Goal: Information Seeking & Learning: Check status

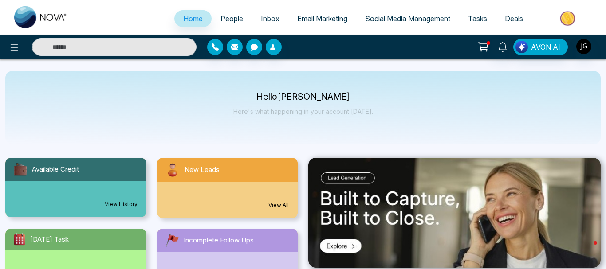
select select "*"
click at [306, 20] on span "Email Marketing" at bounding box center [322, 18] width 50 height 9
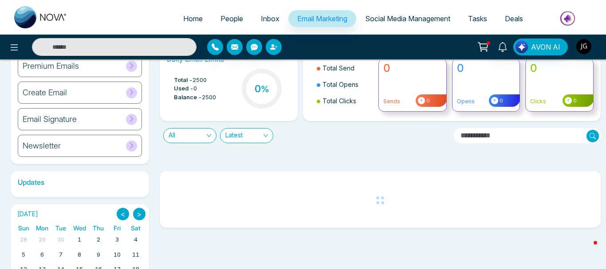
scroll to position [56, 0]
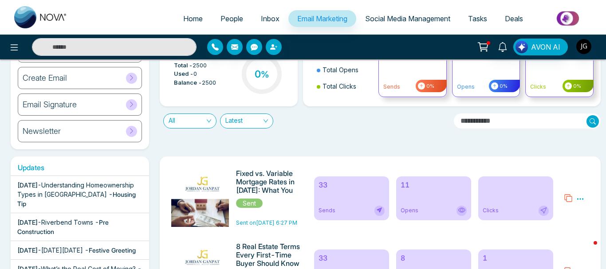
click at [277, 186] on h6 "Fixed vs. Variable Mortgage Rates in [DATE]: What You Need to Know" at bounding box center [269, 182] width 66 height 27
click at [463, 214] on icon at bounding box center [461, 210] width 7 height 7
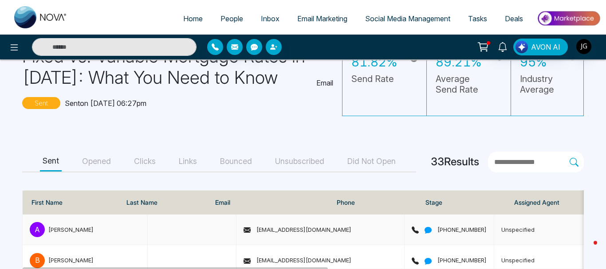
scroll to position [90, 0]
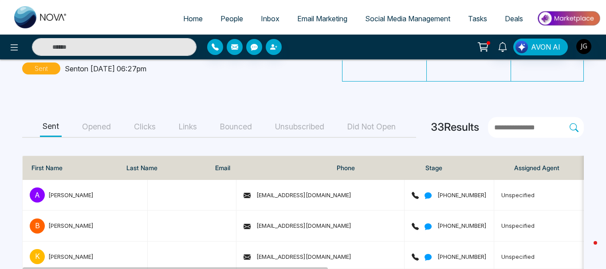
click at [98, 124] on button "Opened" at bounding box center [96, 127] width 34 height 20
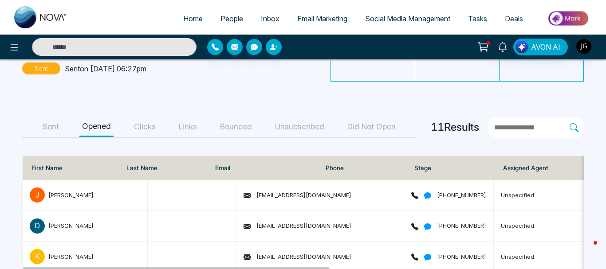
click at [306, 128] on button "Unsubscribed" at bounding box center [299, 127] width 55 height 20
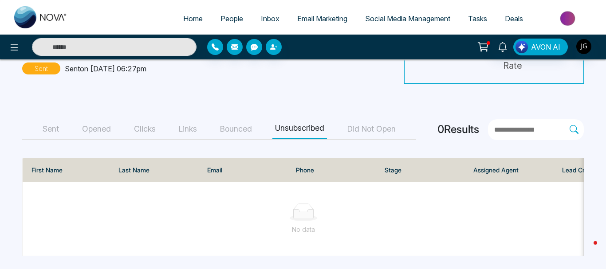
click at [238, 127] on button "Bounced" at bounding box center [235, 129] width 37 height 20
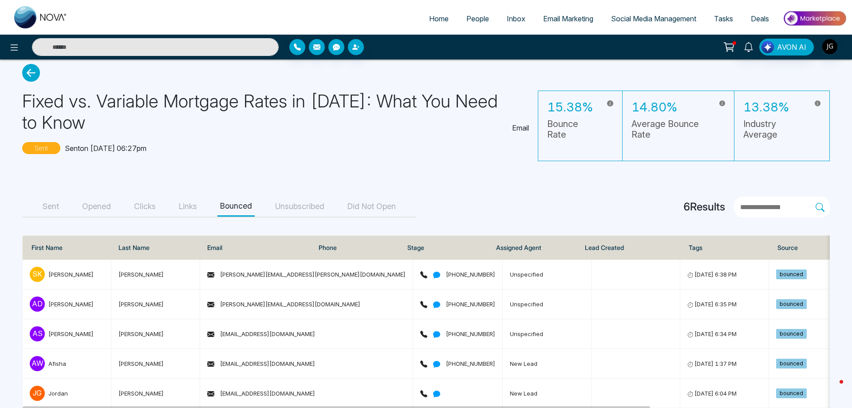
scroll to position [56, 0]
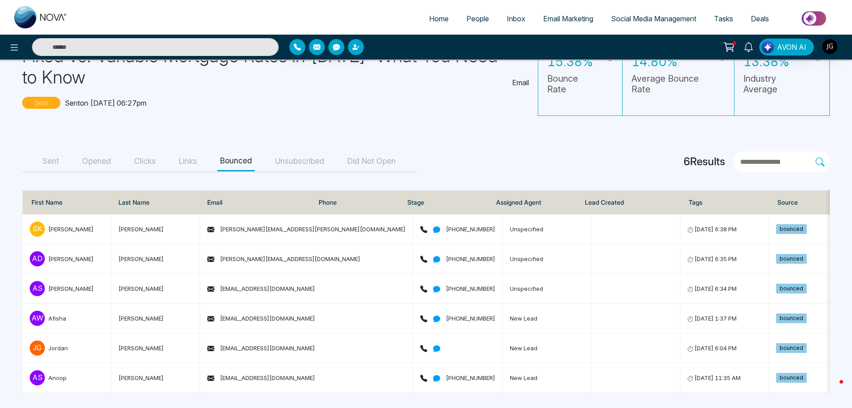
click at [478, 159] on div "Sent Opened Clicks Links Bounced Unsubscribed Did Not Open 6 Results" at bounding box center [425, 161] width 807 height 21
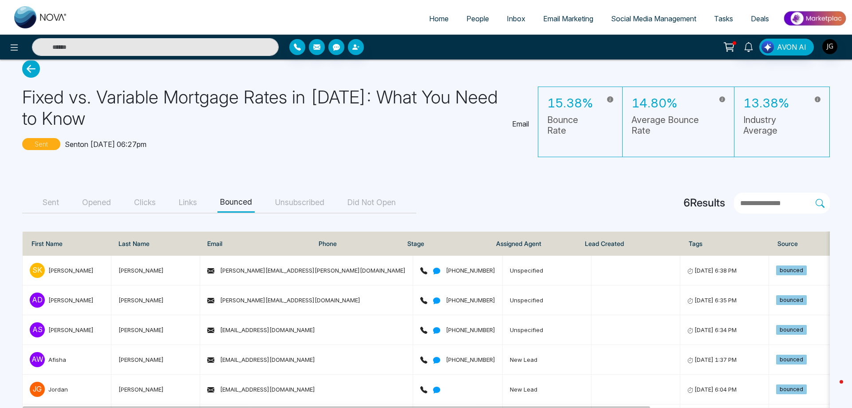
scroll to position [0, 0]
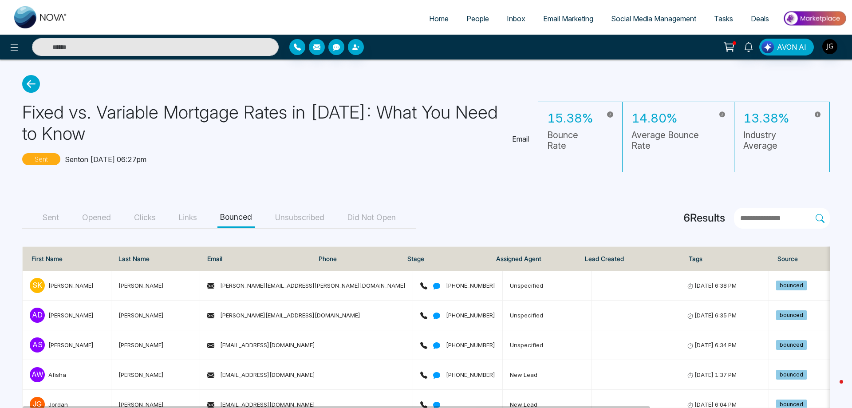
click at [90, 215] on button "Opened" at bounding box center [96, 218] width 34 height 20
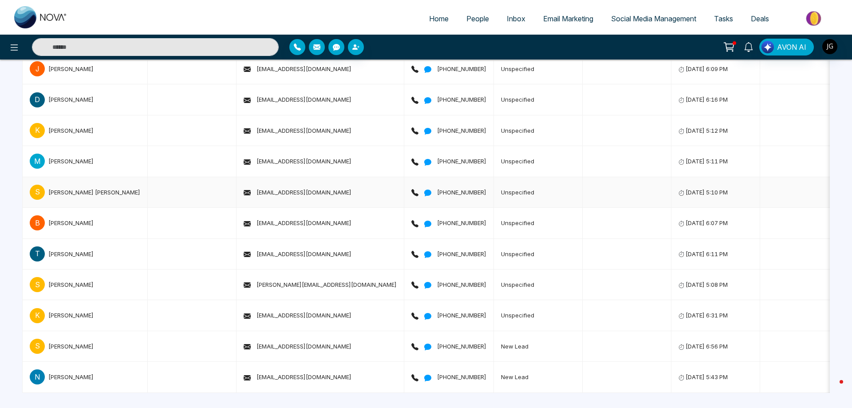
scroll to position [36, 0]
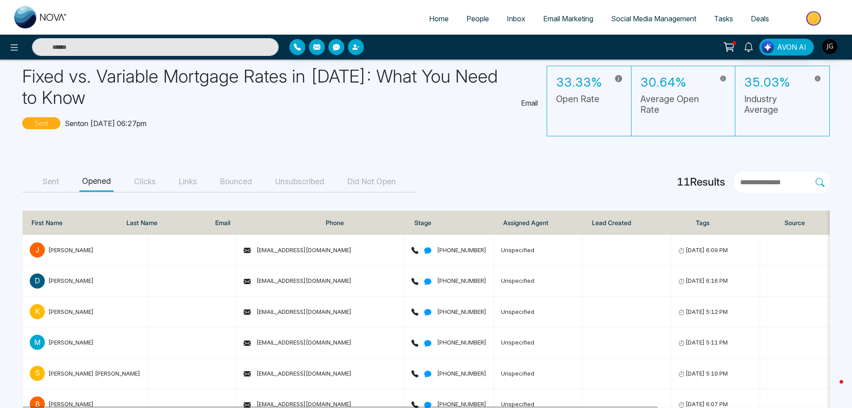
click at [302, 184] on button "Unsubscribed" at bounding box center [299, 182] width 55 height 20
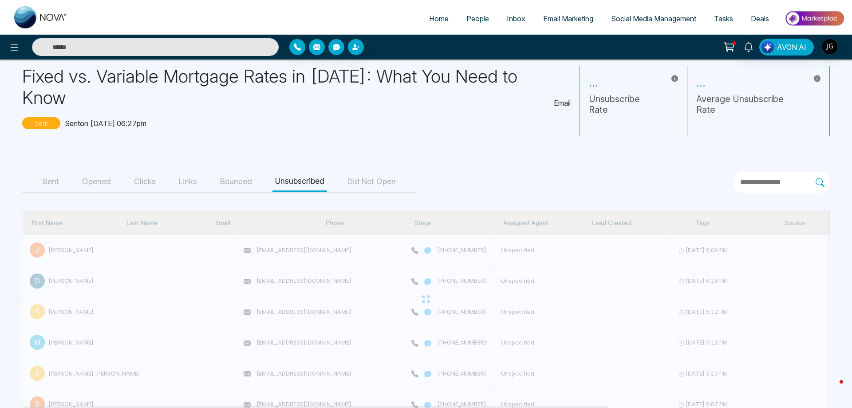
scroll to position [0, 0]
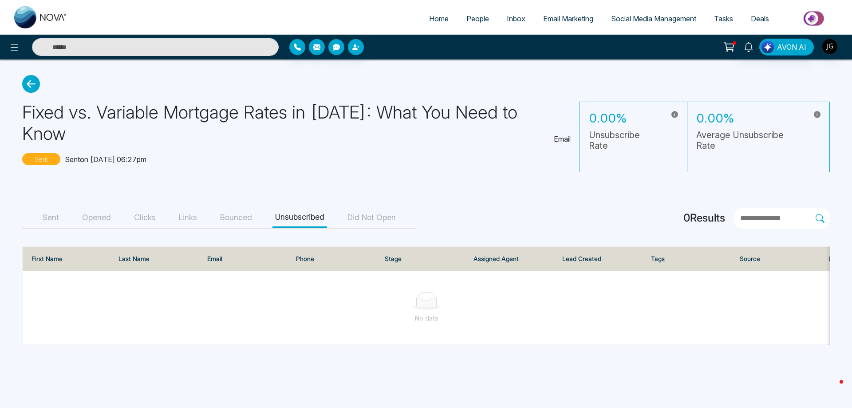
click at [28, 87] on icon at bounding box center [31, 84] width 18 height 18
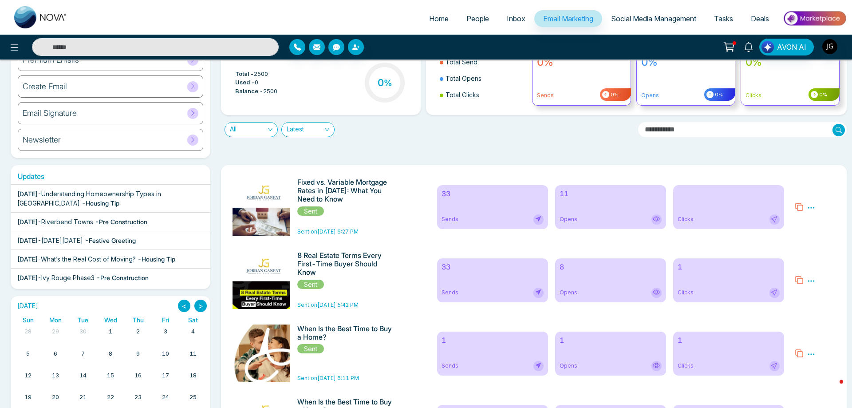
scroll to position [90, 0]
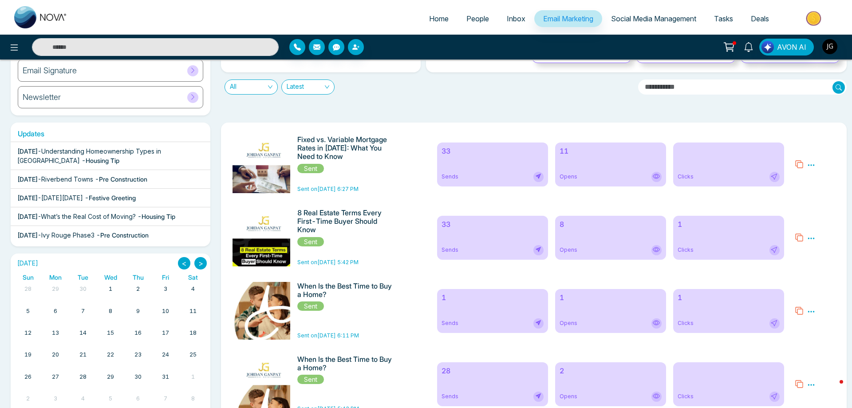
click at [606, 253] on icon at bounding box center [656, 250] width 10 height 10
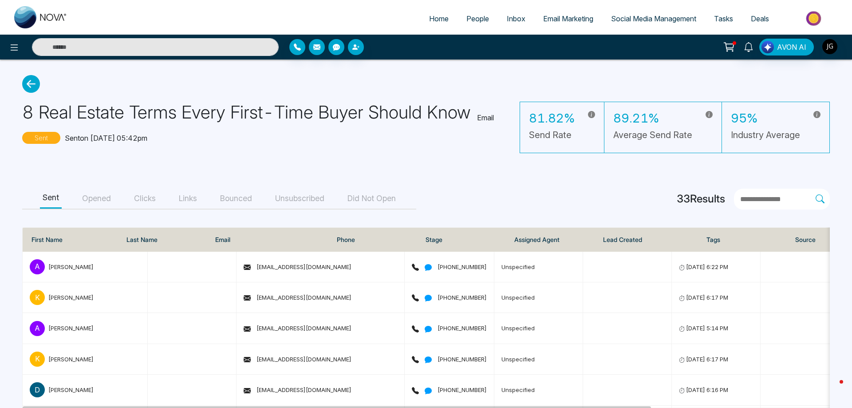
click at [306, 201] on button "Unsubscribed" at bounding box center [299, 199] width 55 height 20
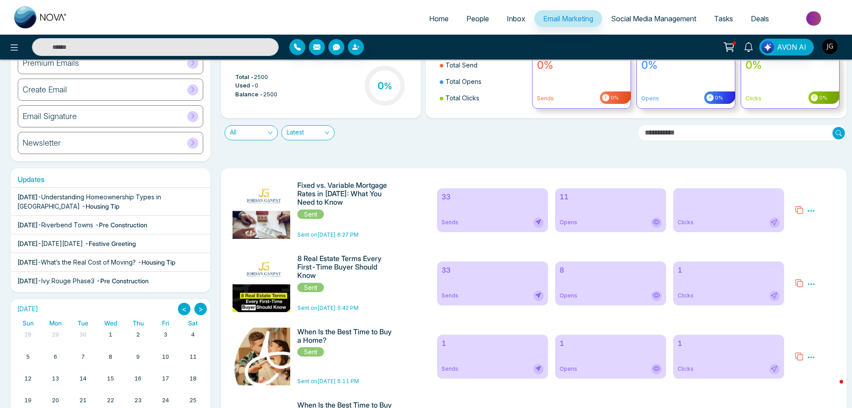
scroll to position [45, 0]
